Goal: Task Accomplishment & Management: Use online tool/utility

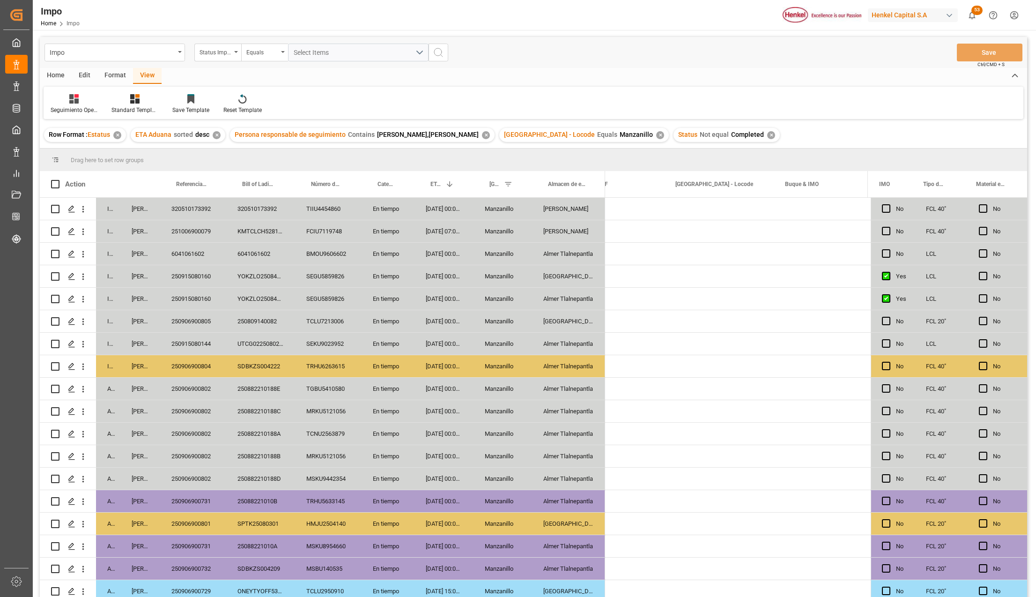
scroll to position [0, 1039]
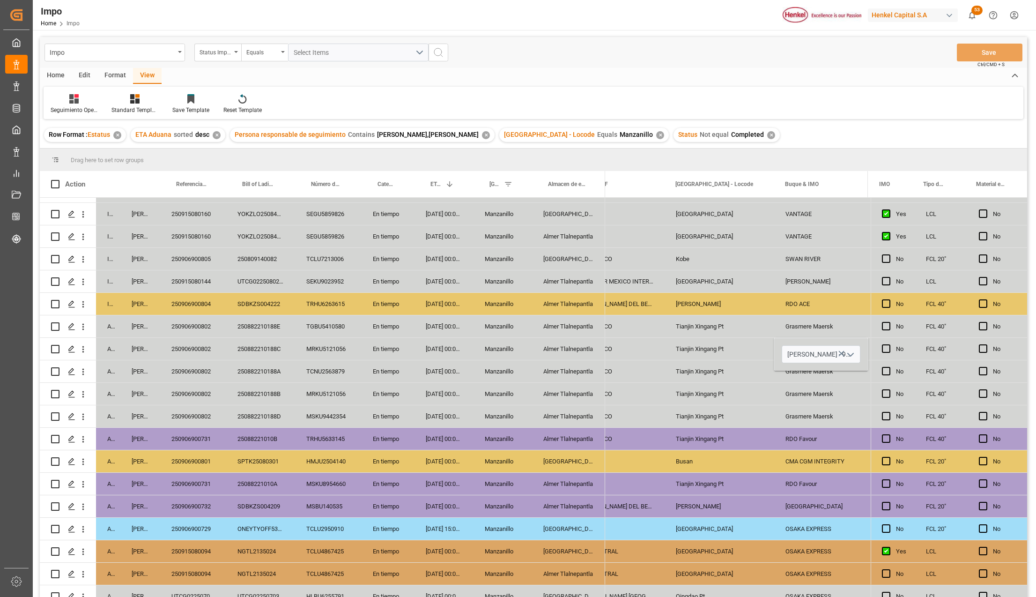
click at [562, 525] on div "[GEOGRAPHIC_DATA]" at bounding box center [568, 529] width 73 height 22
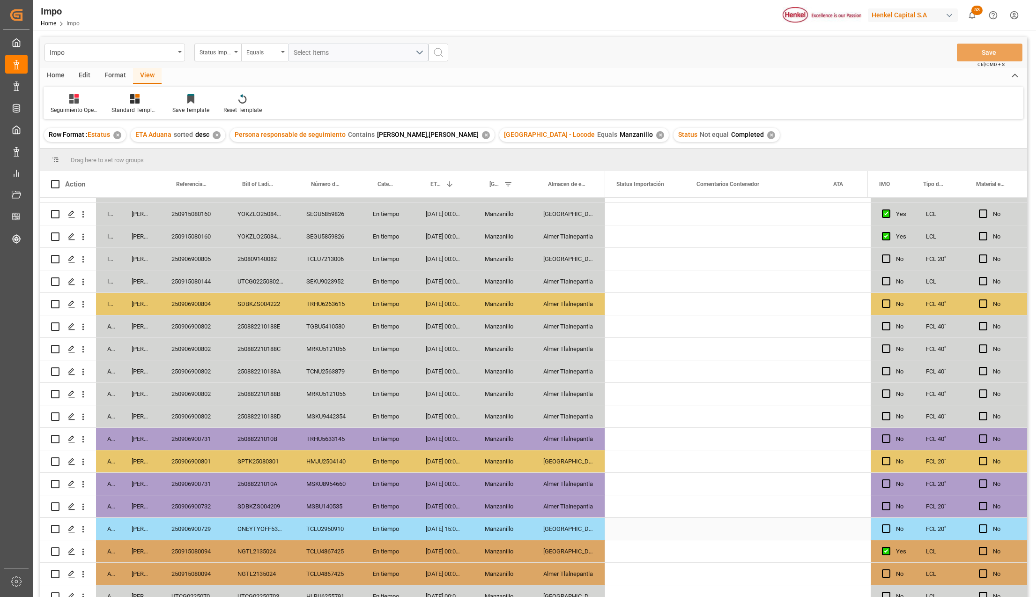
scroll to position [0, 0]
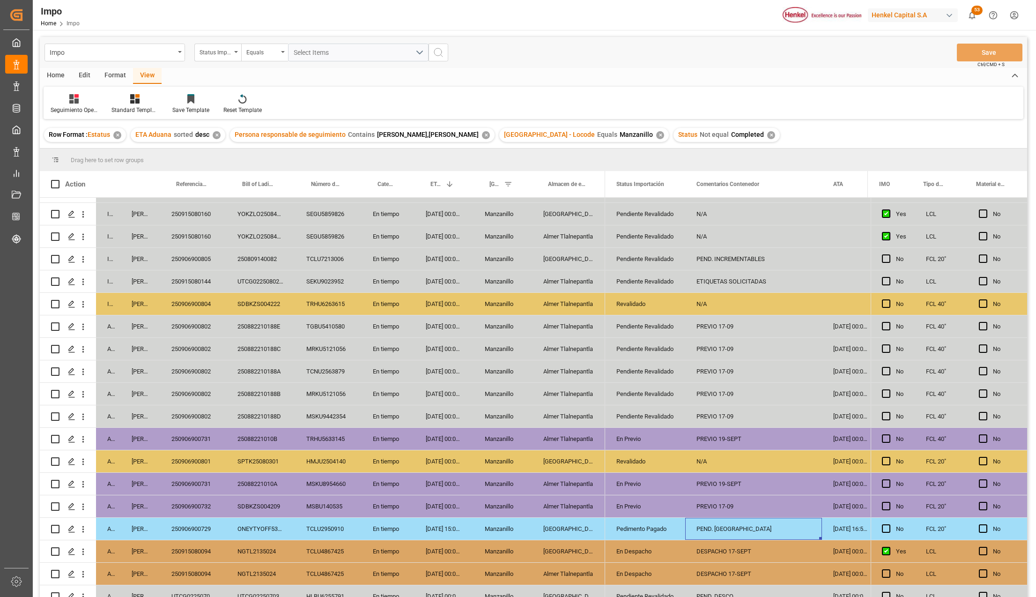
click at [742, 524] on div "PEND. [GEOGRAPHIC_DATA]" at bounding box center [753, 529] width 137 height 22
click at [742, 524] on div "PEND. DESPACHO" at bounding box center [753, 529] width 137 height 22
click at [742, 524] on div "PEND. DESPACHO" at bounding box center [753, 534] width 137 height 33
click at [744, 530] on input "PEND. DESPACHO" at bounding box center [754, 534] width 122 height 18
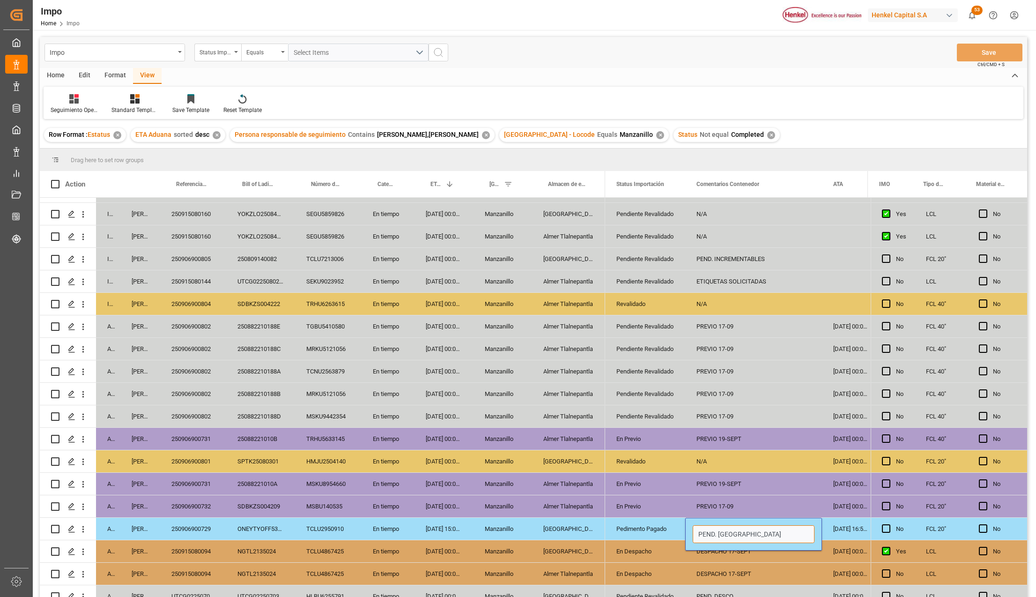
click at [744, 530] on input "PEND. DESPACHO" at bounding box center [754, 534] width 122 height 18
type input "DESPACHO 18-09"
click at [755, 530] on div "DESPACHO 18-09" at bounding box center [753, 529] width 137 height 22
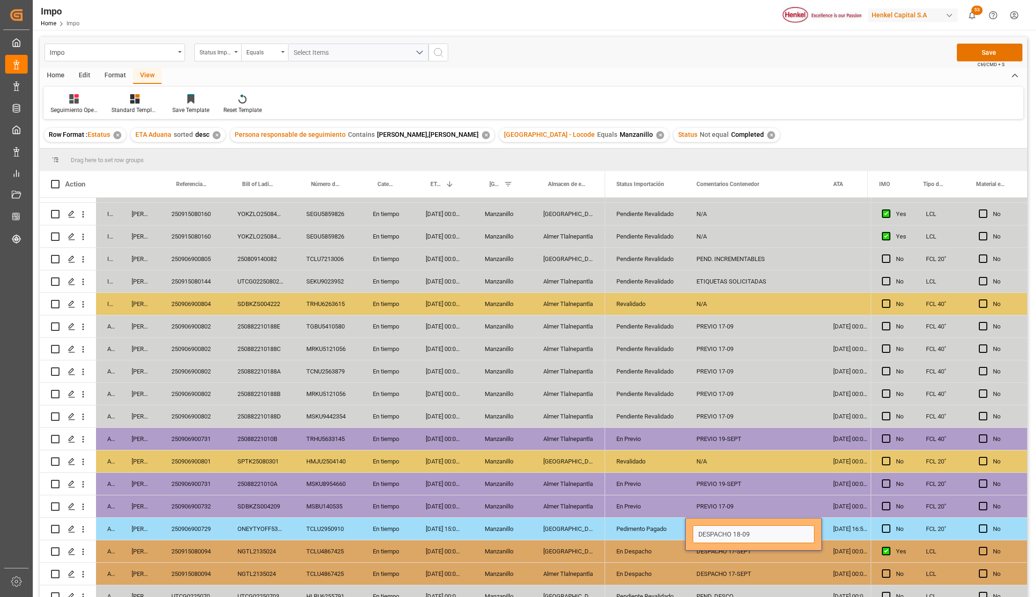
click at [761, 531] on input "DESPACHO 18-09" at bounding box center [754, 534] width 122 height 18
click at [769, 537] on input "DESPACHO 18-09" at bounding box center [754, 534] width 122 height 18
type input "DESPACHO 18-SEPT"
click at [979, 51] on button "Save" at bounding box center [990, 53] width 66 height 18
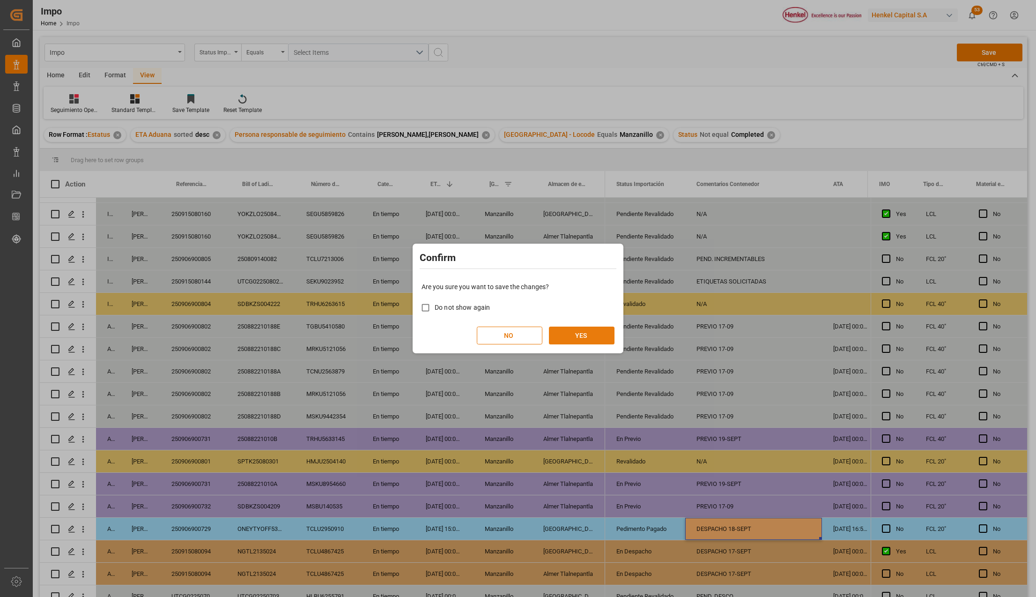
click at [581, 328] on button "YES" at bounding box center [582, 335] width 66 height 18
